Goal: Navigation & Orientation: Find specific page/section

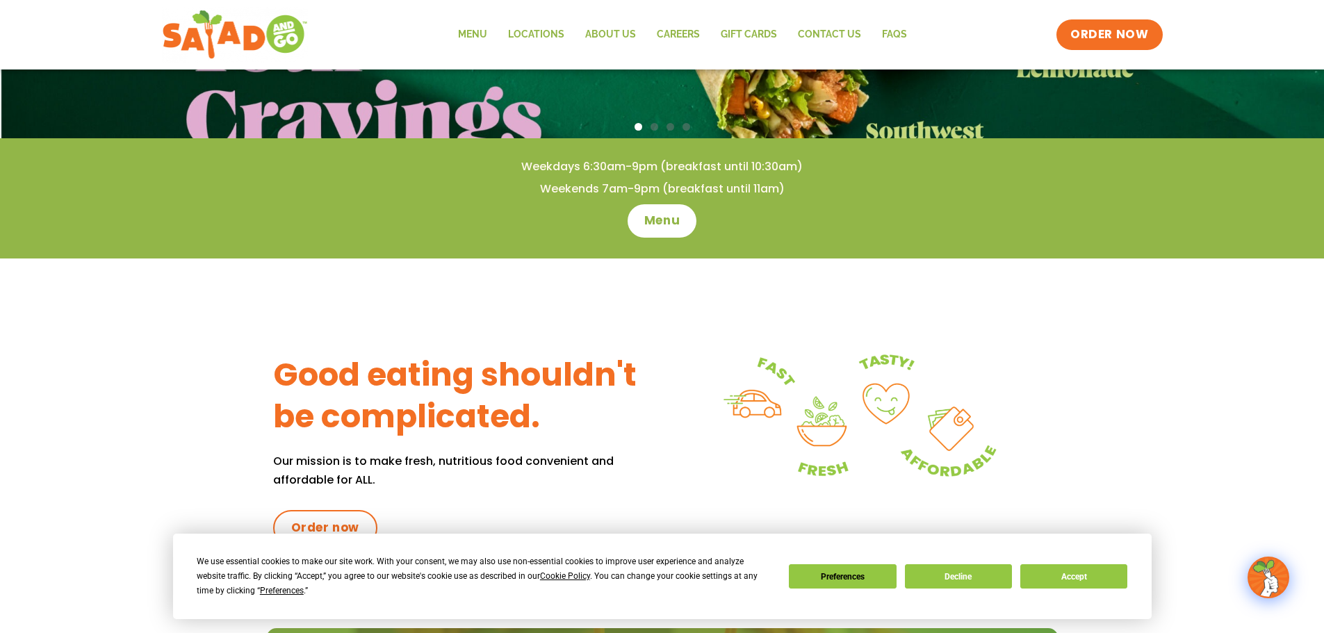
scroll to position [487, 0]
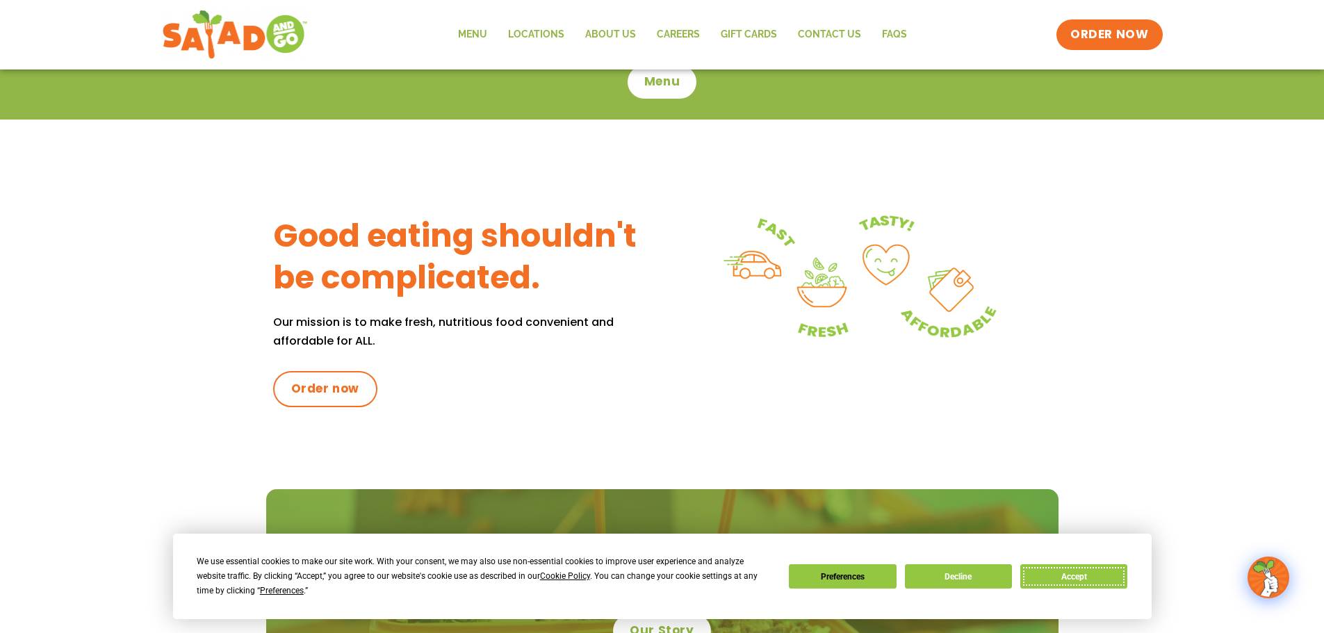
click at [1123, 577] on button "Accept" at bounding box center [1073, 576] width 107 height 24
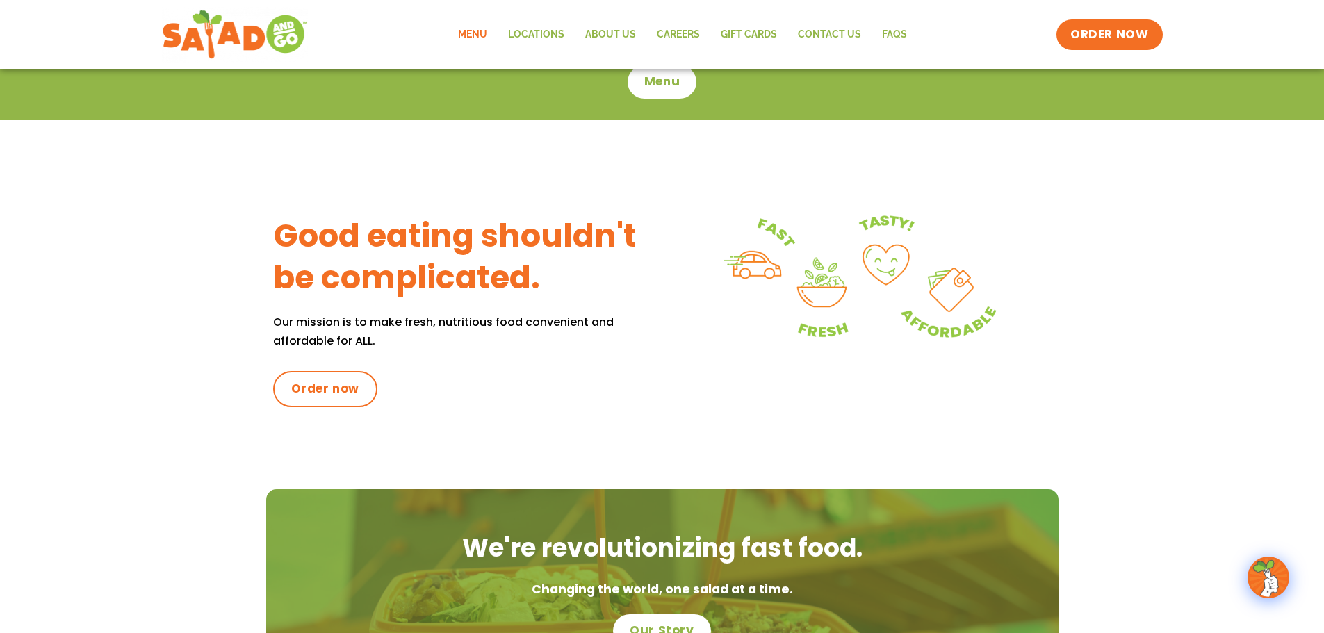
drag, startPoint x: 473, startPoint y: 18, endPoint x: 482, endPoint y: 36, distance: 20.2
click at [473, 22] on div "Menu Locations About Us Careers GIFT CARDS Contact Us FAQs Menu Menu Locations …" at bounding box center [662, 35] width 1001 height 56
click at [482, 37] on link "Menu" at bounding box center [473, 35] width 50 height 32
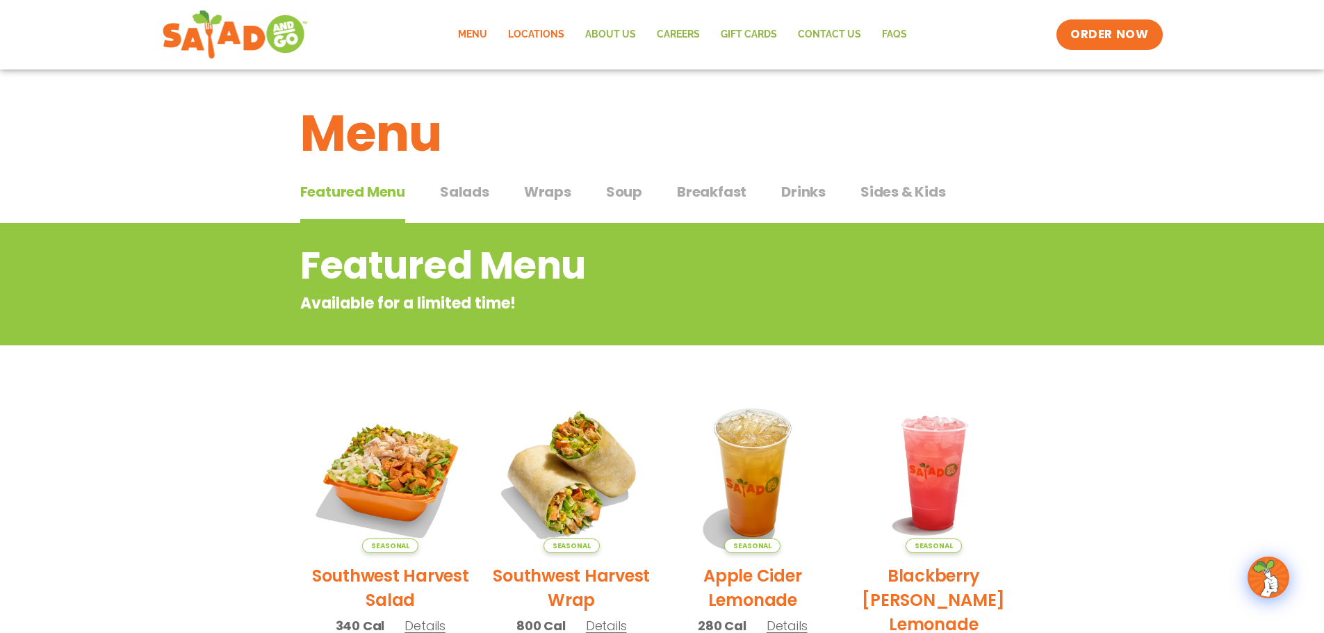
click at [547, 40] on link "Locations" at bounding box center [536, 35] width 77 height 32
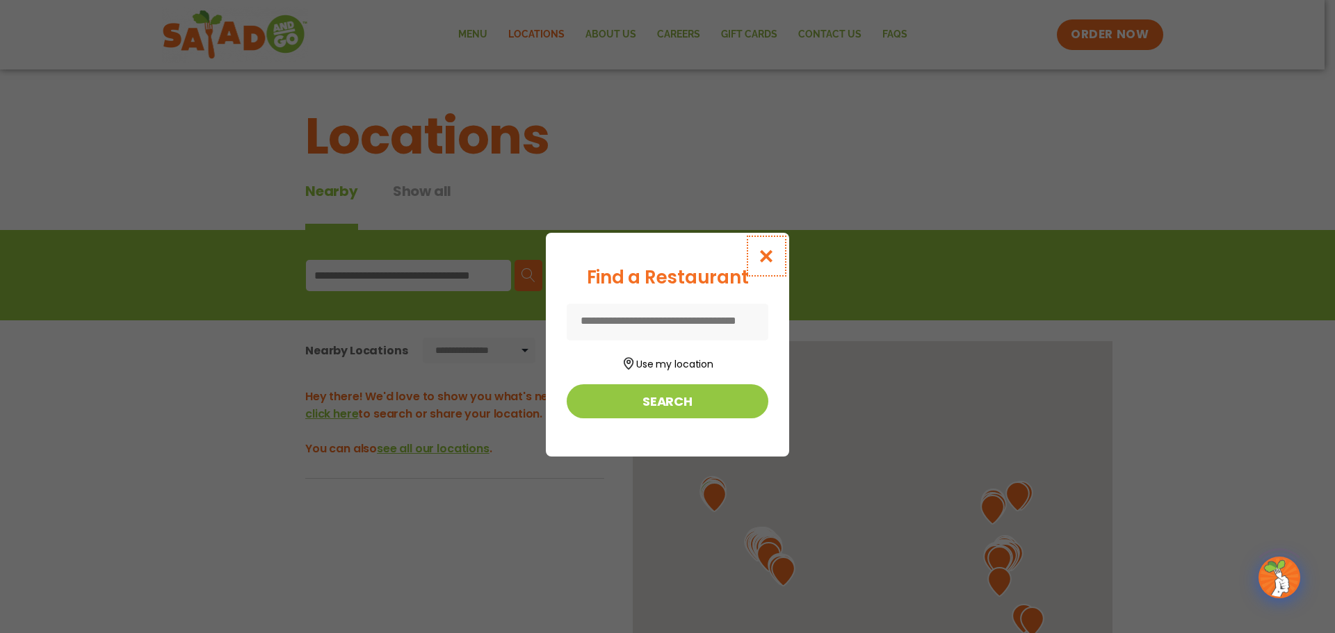
click at [765, 252] on icon "Close modal" at bounding box center [766, 256] width 17 height 15
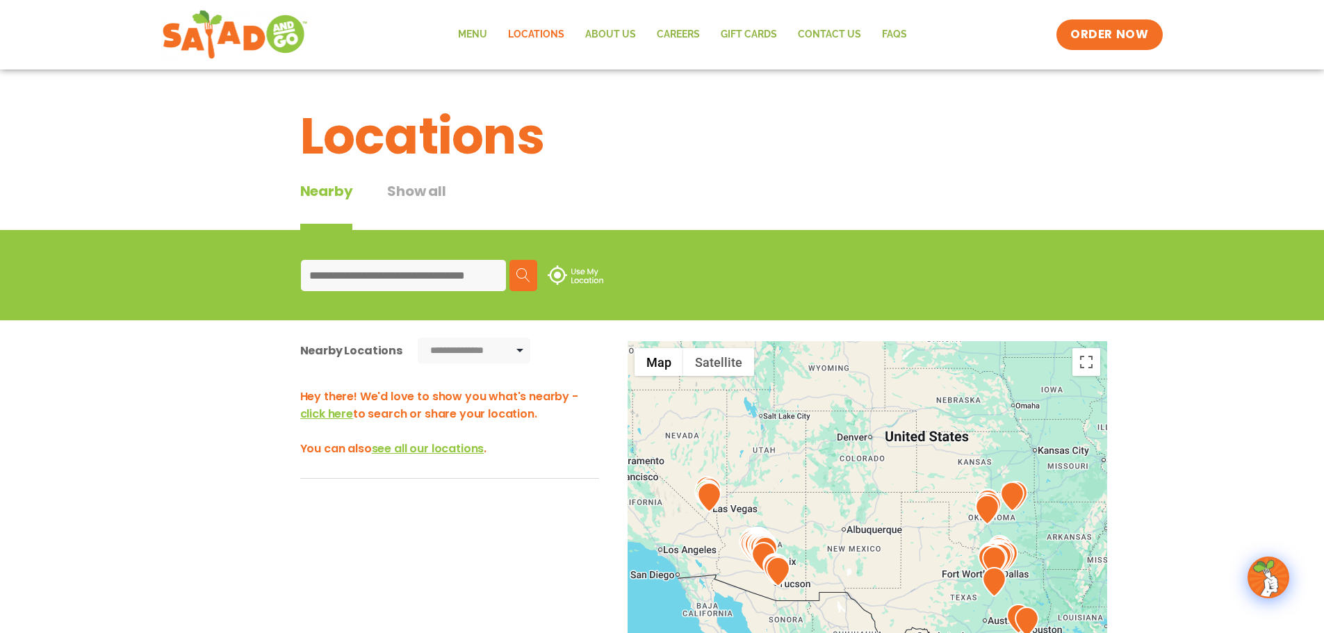
click at [434, 273] on input at bounding box center [403, 275] width 205 height 31
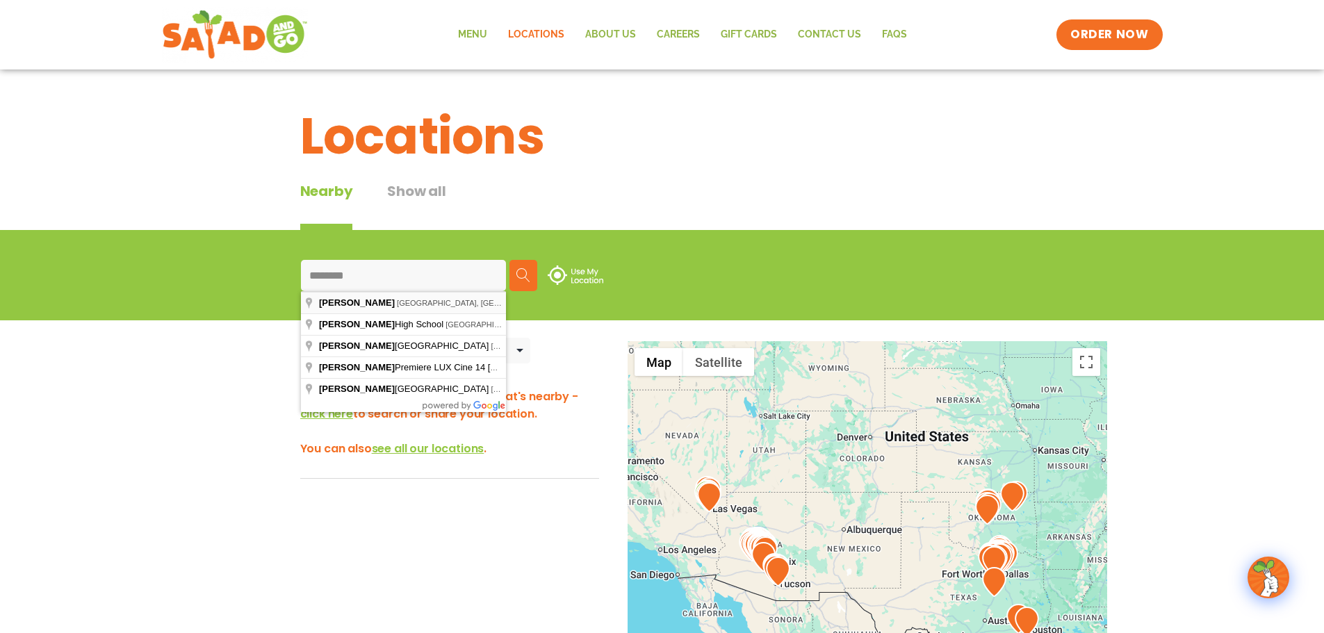
type input "**********"
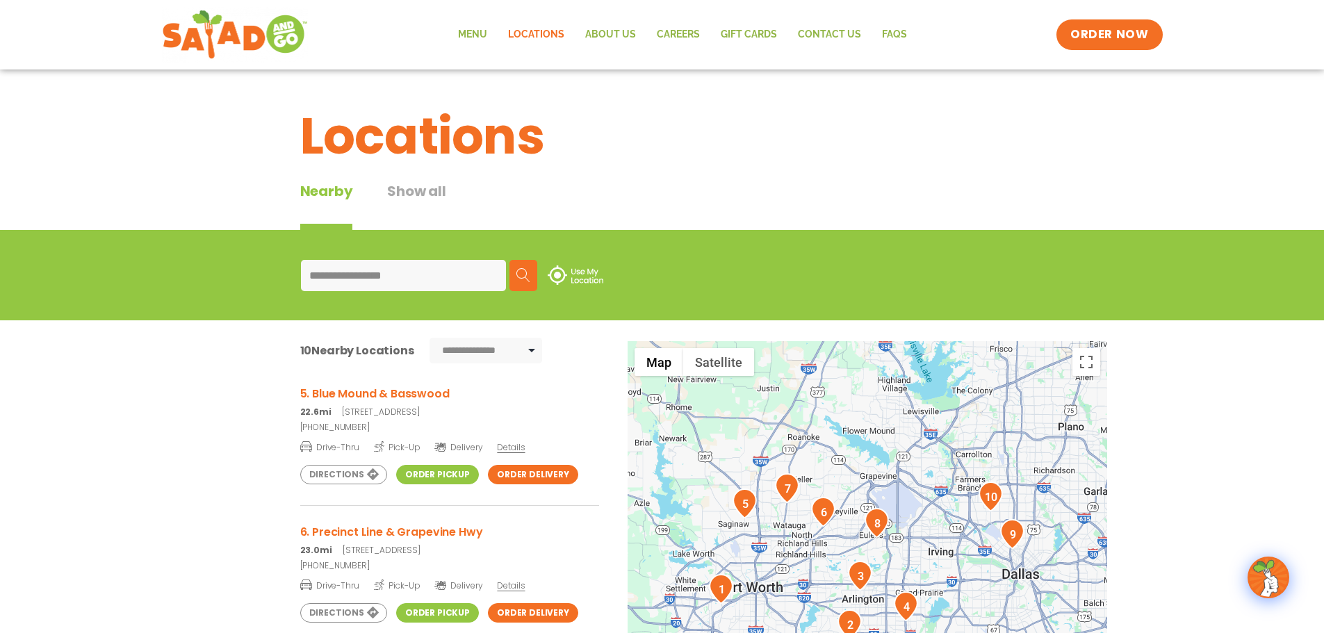
scroll to position [695, 0]
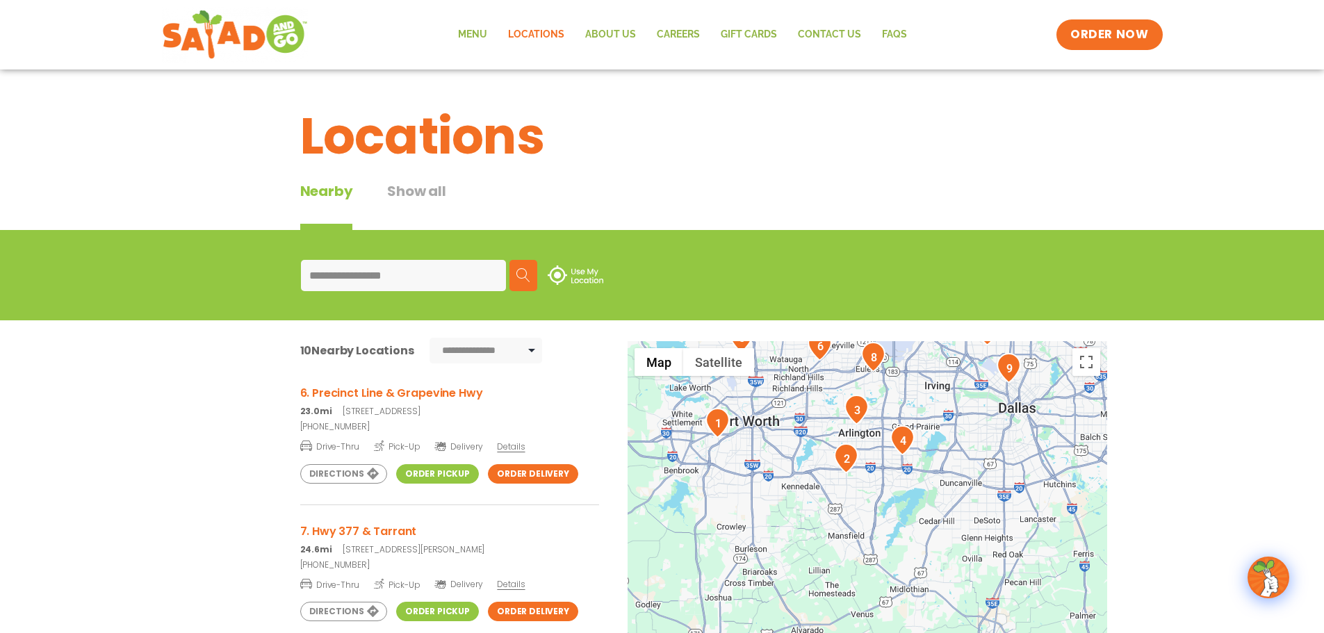
drag, startPoint x: 827, startPoint y: 560, endPoint x: 823, endPoint y: 392, distance: 168.3
click at [823, 392] on div at bounding box center [868, 571] width 480 height 460
click at [1278, 173] on div "**********" at bounding box center [662, 456] width 1324 height 772
